Goal: Contribute content

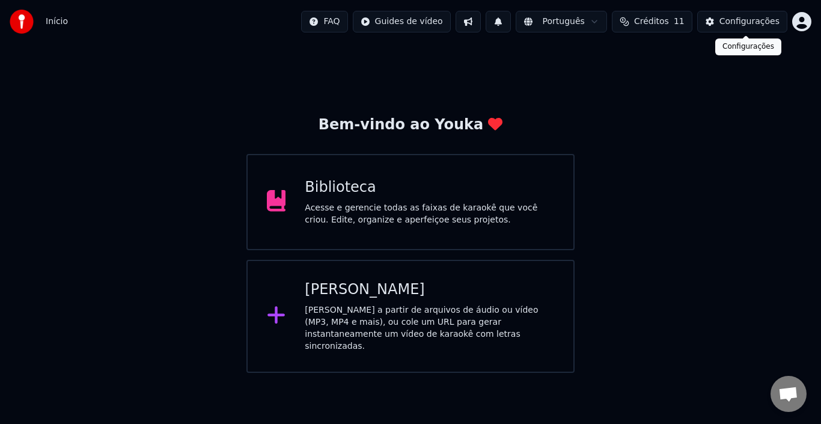
click at [761, 19] on div "Configurações" at bounding box center [749, 22] width 60 height 12
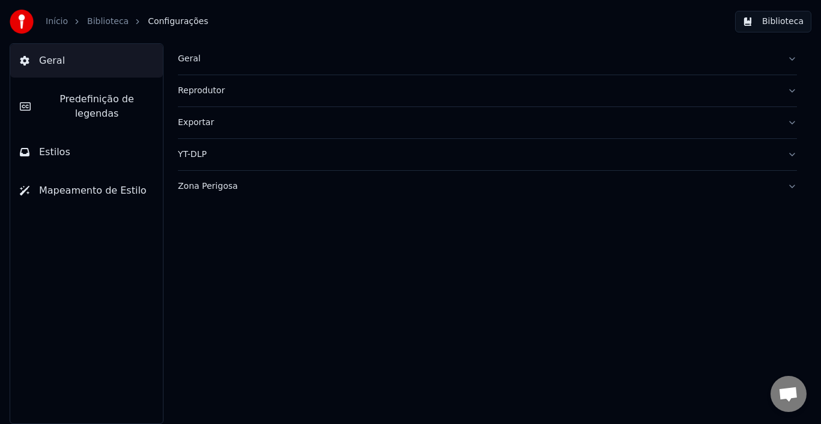
click at [87, 183] on span "Mapeamento de Estilo" at bounding box center [93, 190] width 108 height 14
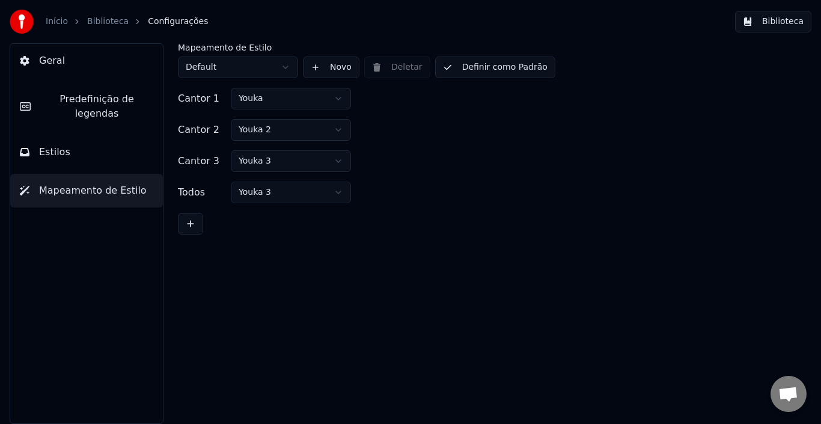
click at [75, 135] on button "Estilos" at bounding box center [86, 152] width 153 height 34
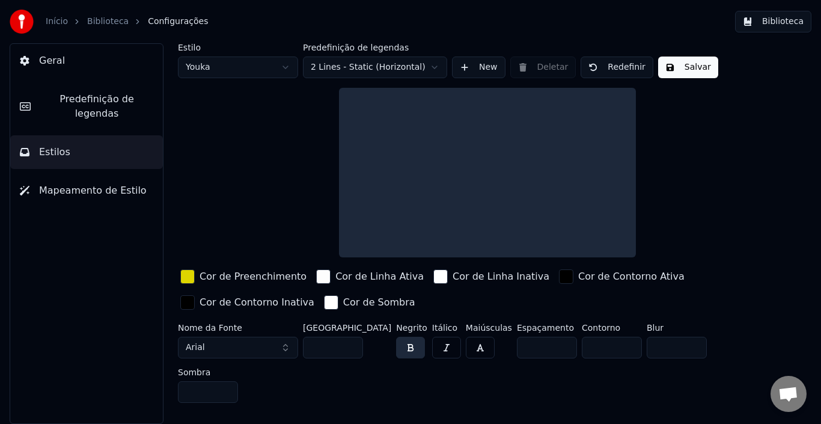
click at [273, 64] on html "Início Biblioteca Configurações Biblioteca Geral Predefinição de legendas Estil…" at bounding box center [410, 212] width 821 height 424
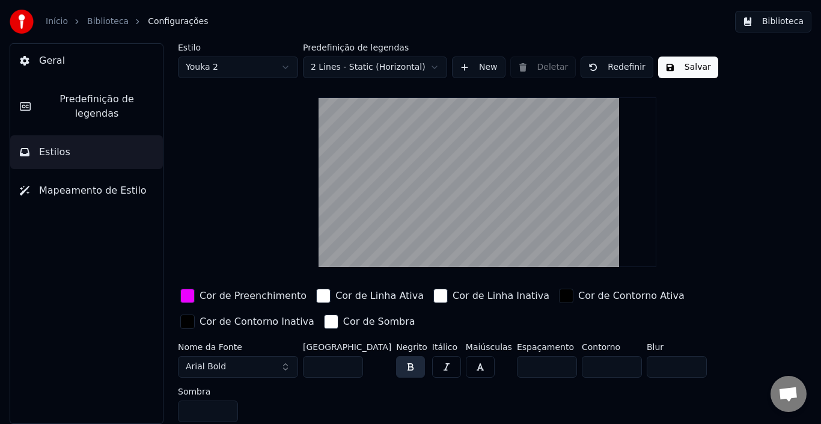
click at [675, 63] on button "Salvar" at bounding box center [688, 67] width 60 height 22
click at [91, 18] on link "Biblioteca" at bounding box center [107, 22] width 41 height 12
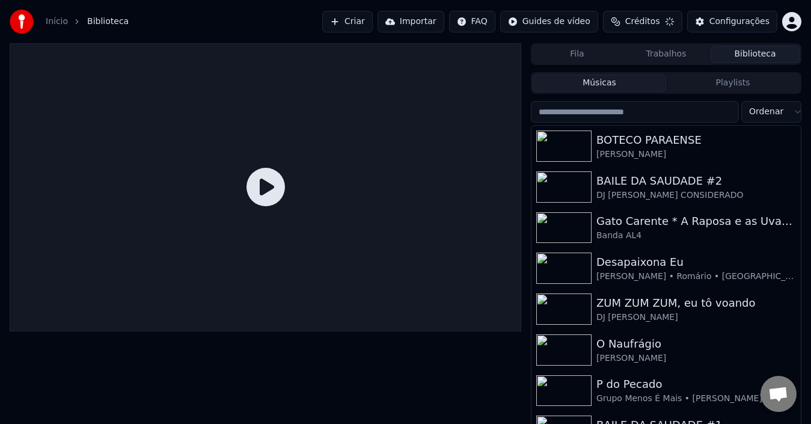
click at [368, 19] on button "Criar" at bounding box center [347, 22] width 50 height 22
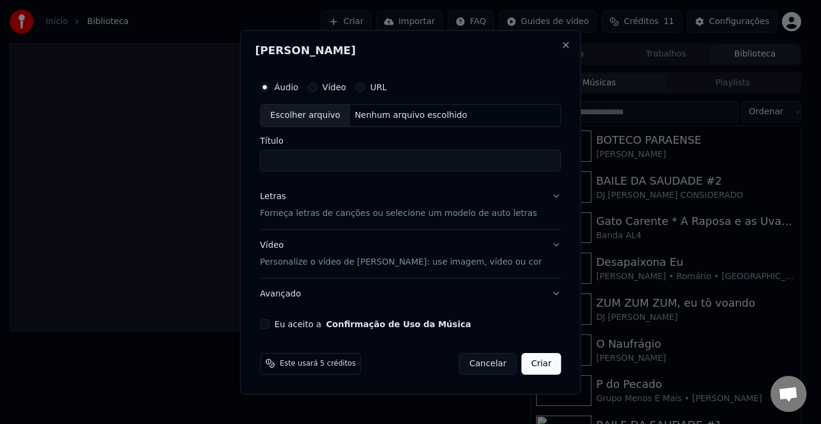
click at [333, 111] on div "Escolher arquivo" at bounding box center [306, 116] width 90 height 22
type input "**********"
click at [523, 200] on button "Letras Forneça letras de canções ou selecione um modelo de auto letras" at bounding box center [410, 205] width 301 height 48
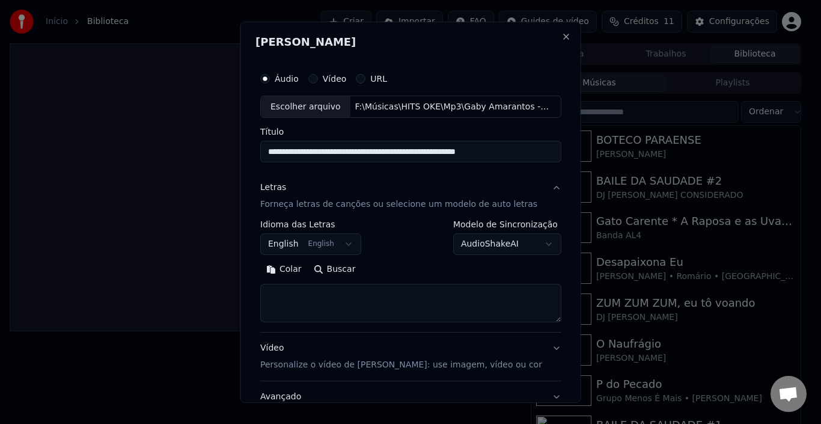
click at [331, 299] on textarea at bounding box center [410, 303] width 301 height 38
paste textarea "**********"
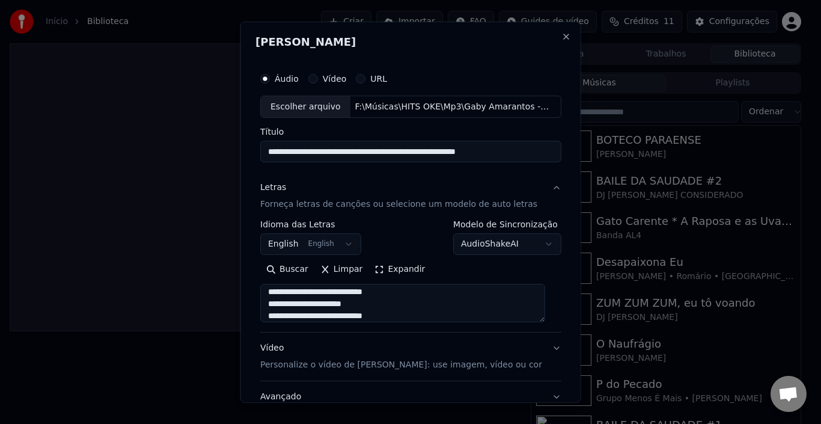
scroll to position [94, 0]
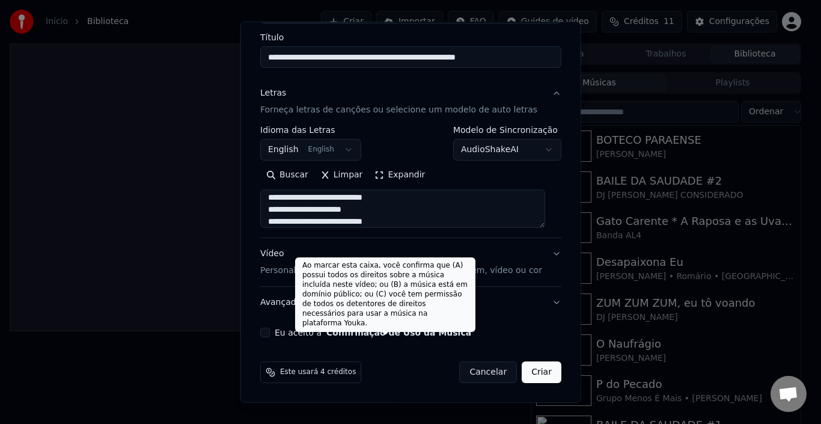
type textarea "**********"
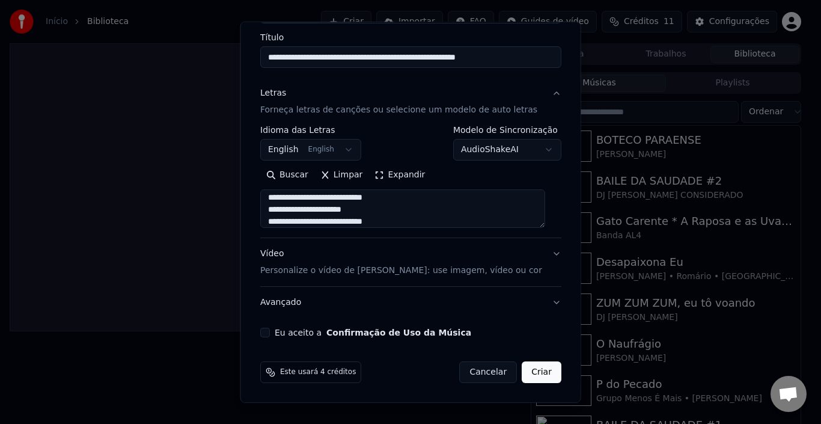
click at [264, 331] on button "Eu aceito a Confirmação de Uso da Música" at bounding box center [265, 333] width 10 height 10
click at [539, 302] on button "Avançado" at bounding box center [410, 302] width 301 height 31
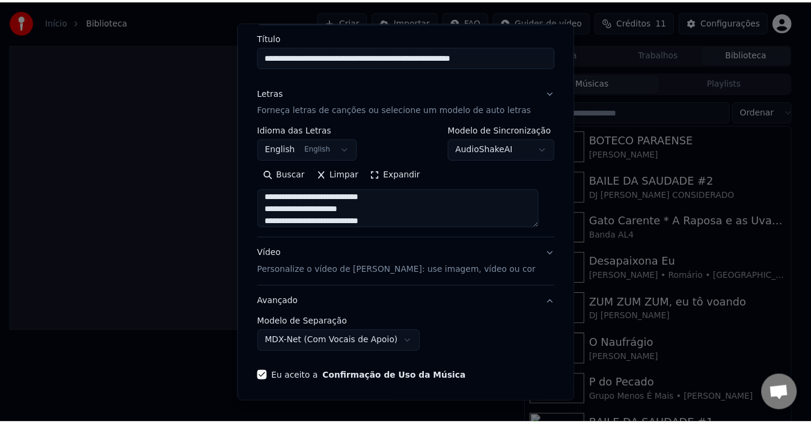
scroll to position [27, 0]
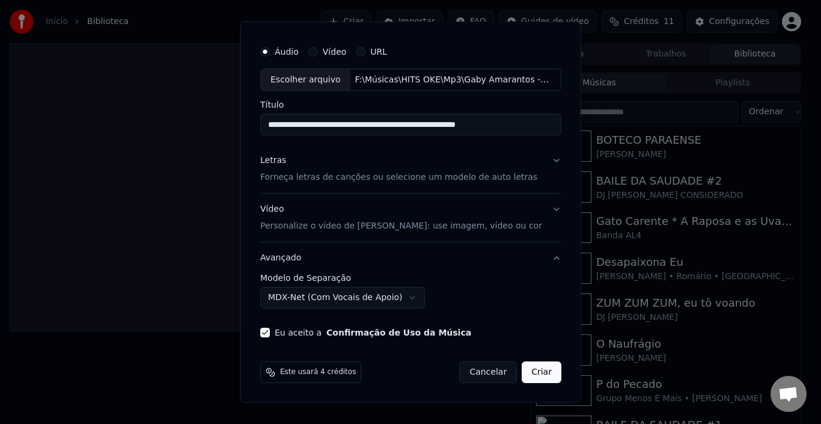
click at [528, 371] on button "Criar" at bounding box center [542, 372] width 40 height 22
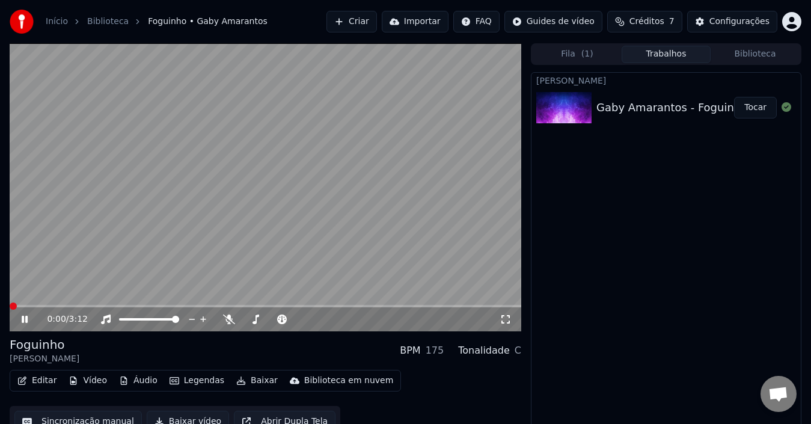
click at [10, 305] on span at bounding box center [10, 306] width 0 height 2
click at [231, 319] on icon at bounding box center [229, 319] width 12 height 10
click at [10, 303] on span at bounding box center [13, 305] width 7 height 7
click at [340, 239] on video at bounding box center [265, 187] width 511 height 288
click at [343, 189] on video at bounding box center [265, 187] width 511 height 288
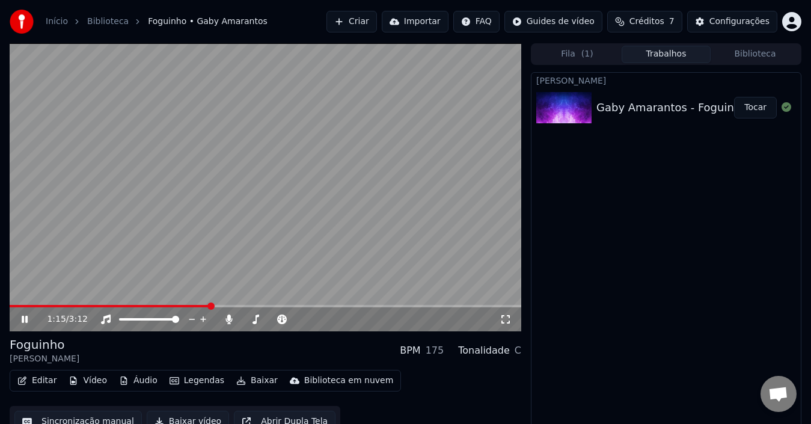
click at [178, 229] on video at bounding box center [265, 187] width 511 height 288
click at [227, 318] on icon at bounding box center [229, 319] width 7 height 10
click at [171, 423] on button "Baixar vídeo" at bounding box center [188, 421] width 82 height 22
